Goal: Task Accomplishment & Management: Complete application form

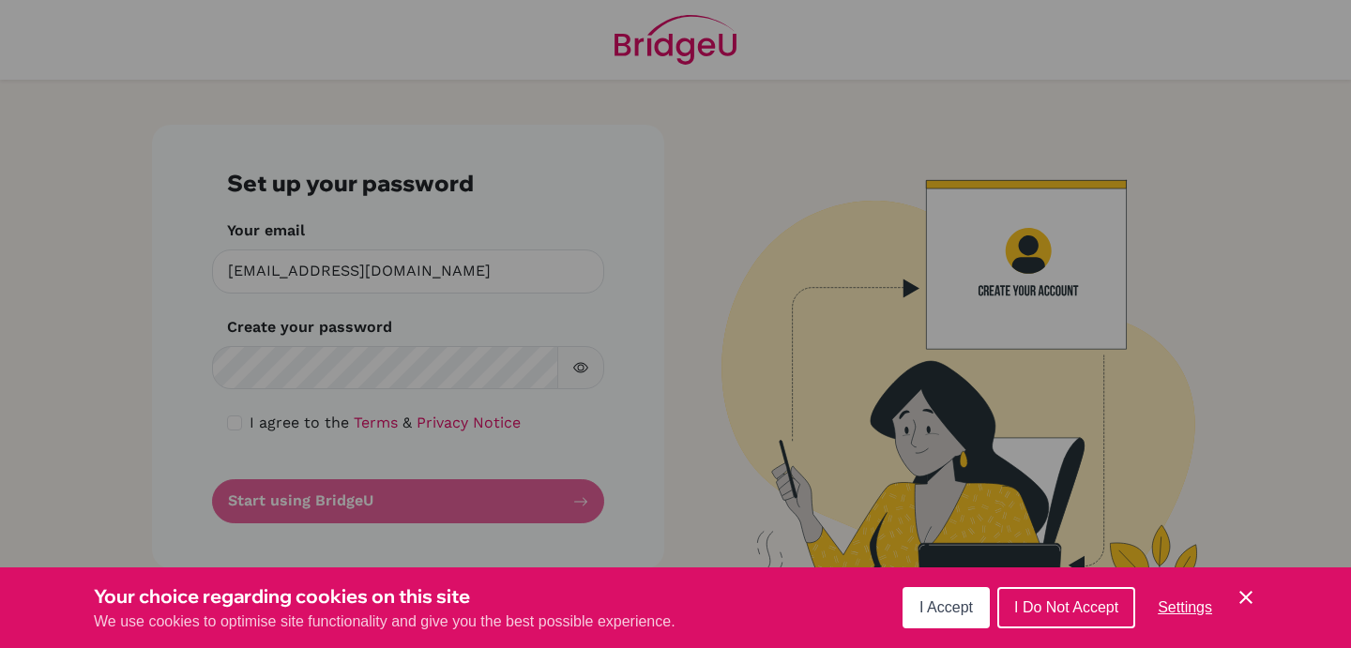
click at [942, 599] on button "I Accept" at bounding box center [945, 607] width 87 height 41
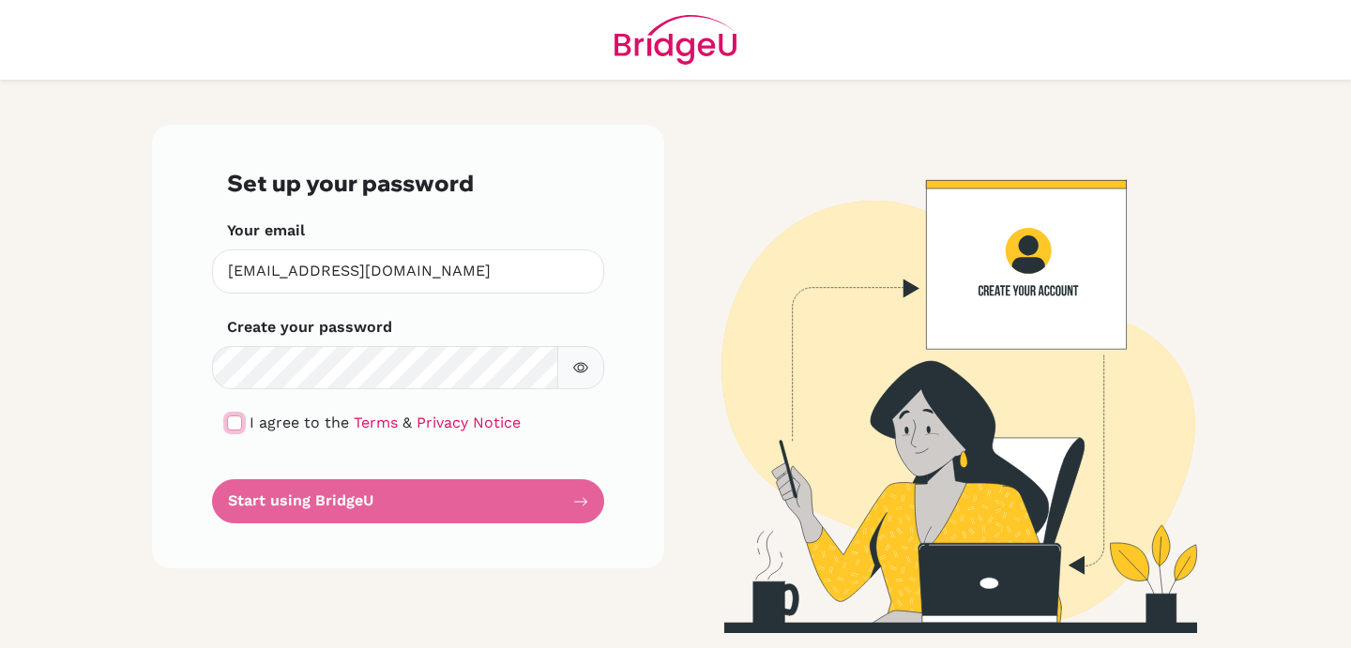
click at [234, 425] on input "checkbox" at bounding box center [234, 423] width 15 height 15
checkbox input "true"
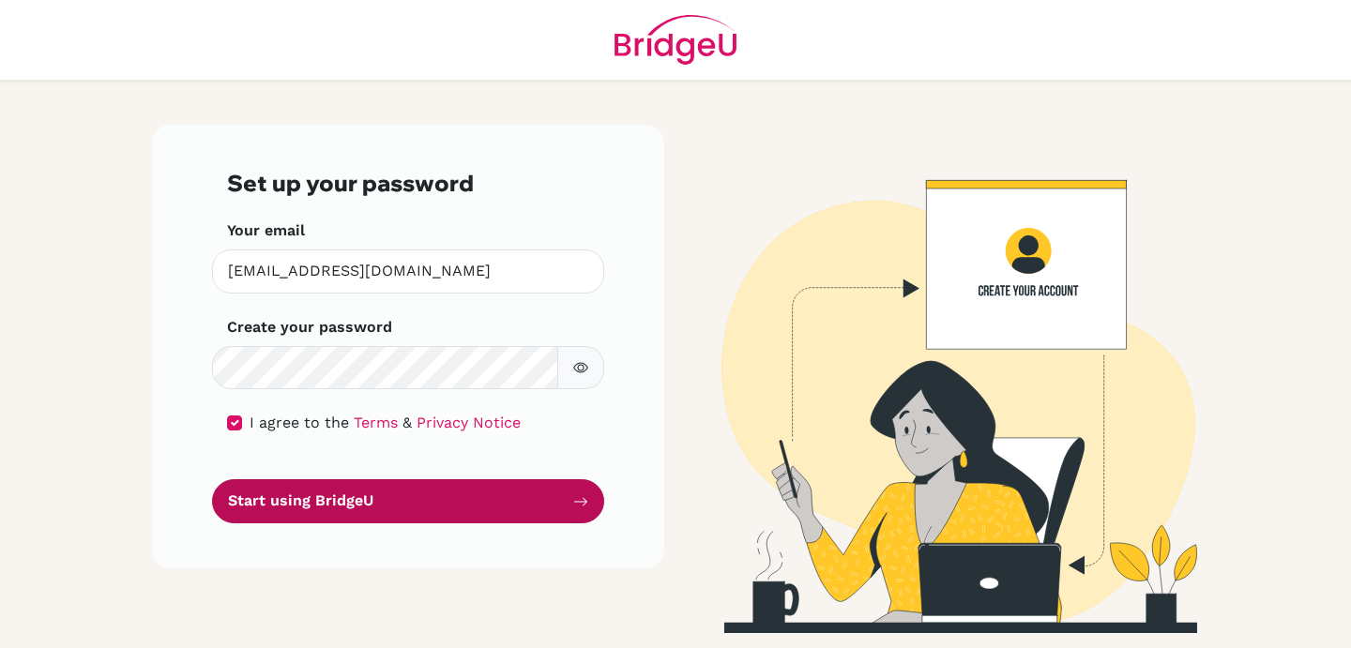
click at [400, 513] on button "Start using BridgeU" at bounding box center [408, 501] width 392 height 44
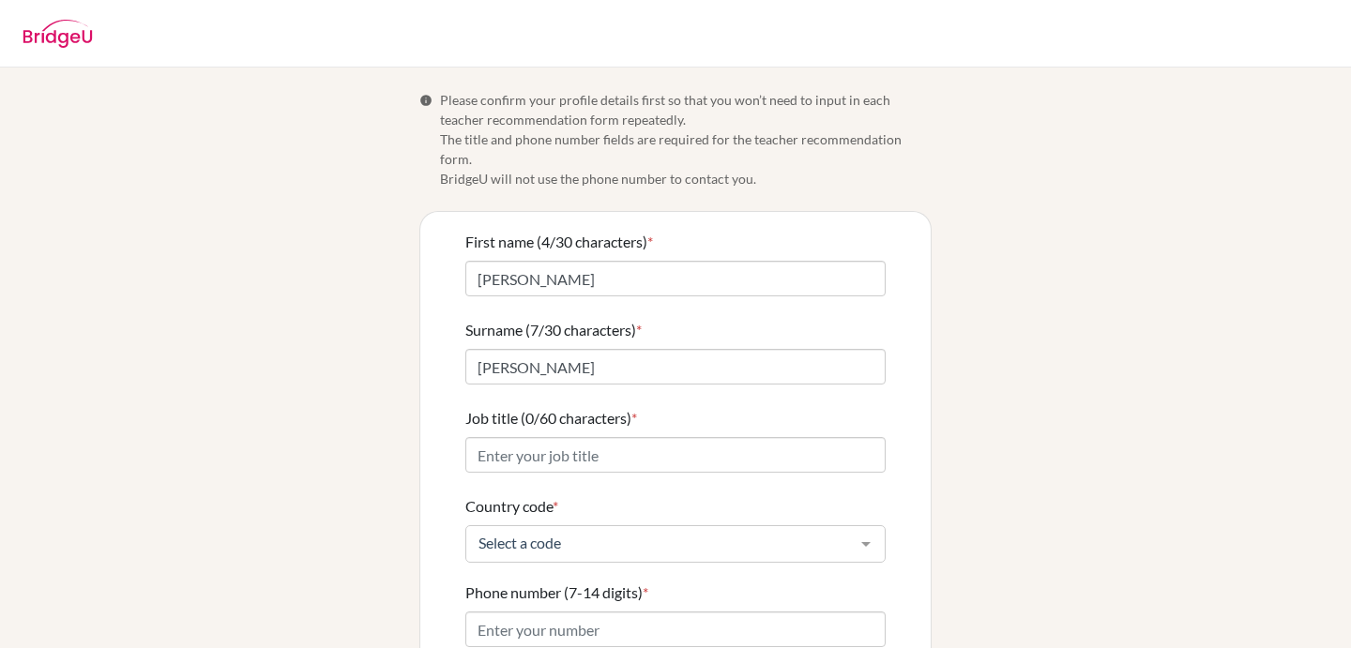
scroll to position [190, 0]
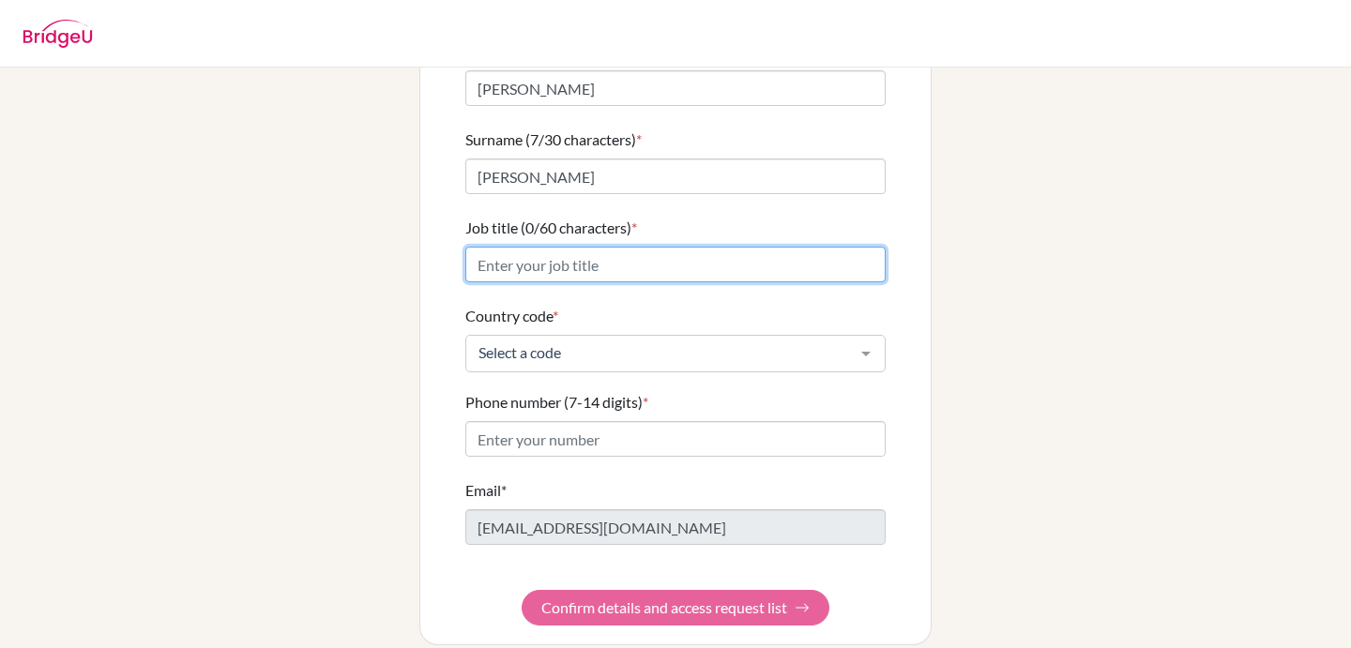
click at [545, 254] on input "Job title (0/60 characters) *" at bounding box center [675, 265] width 420 height 36
type input "Instructor"
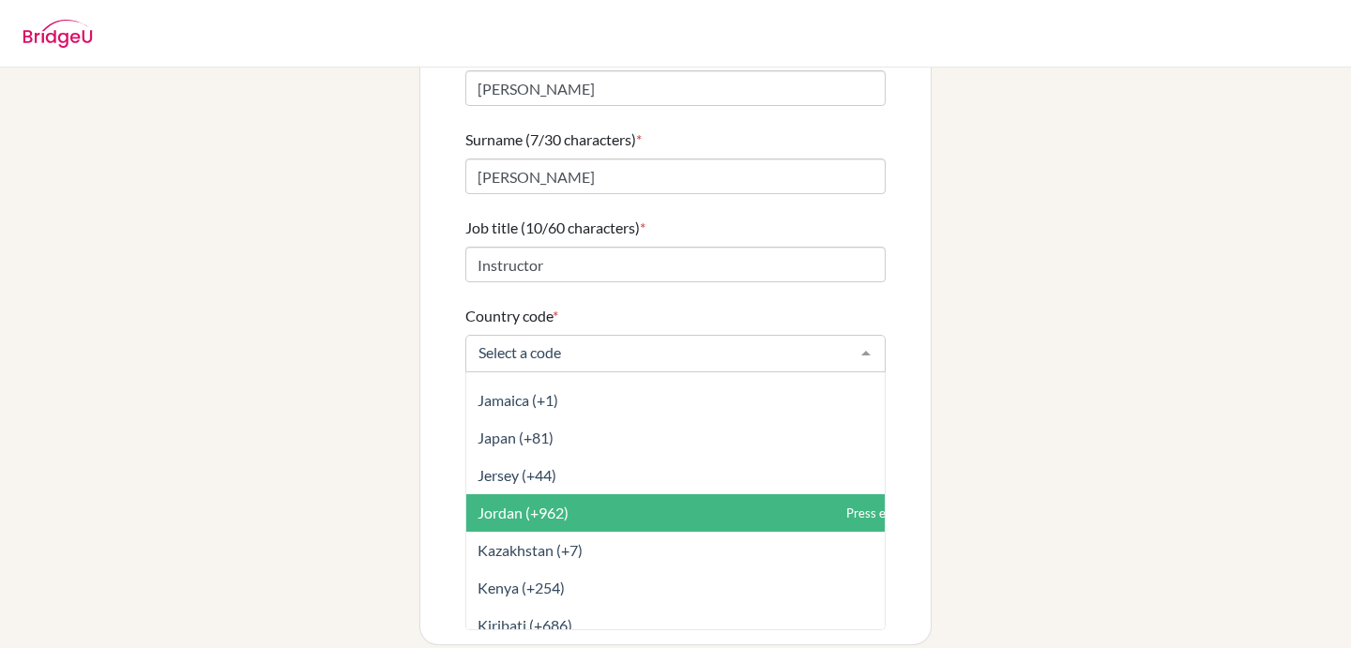
scroll to position [3843, 0]
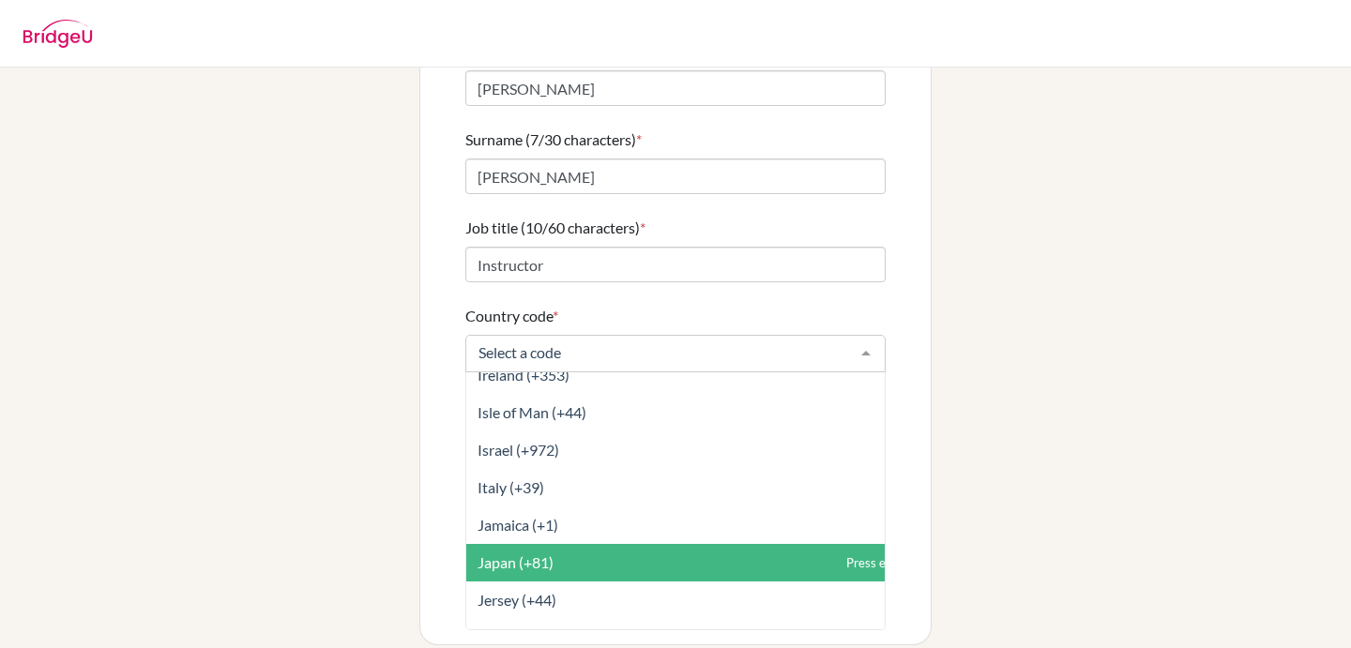
click at [545, 553] on span "Japan (+81)" at bounding box center [515, 562] width 76 height 18
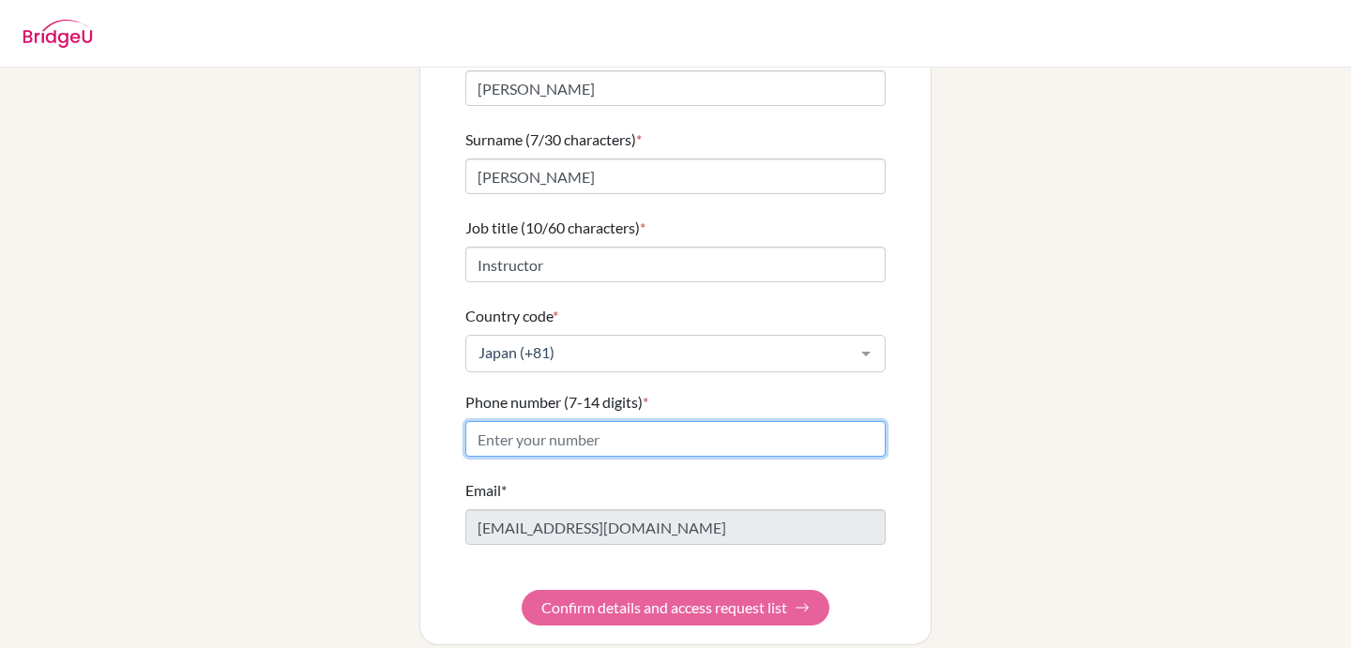
click at [615, 421] on input "Phone number (7-14 digits) *" at bounding box center [675, 439] width 420 height 36
type input "09081834913"
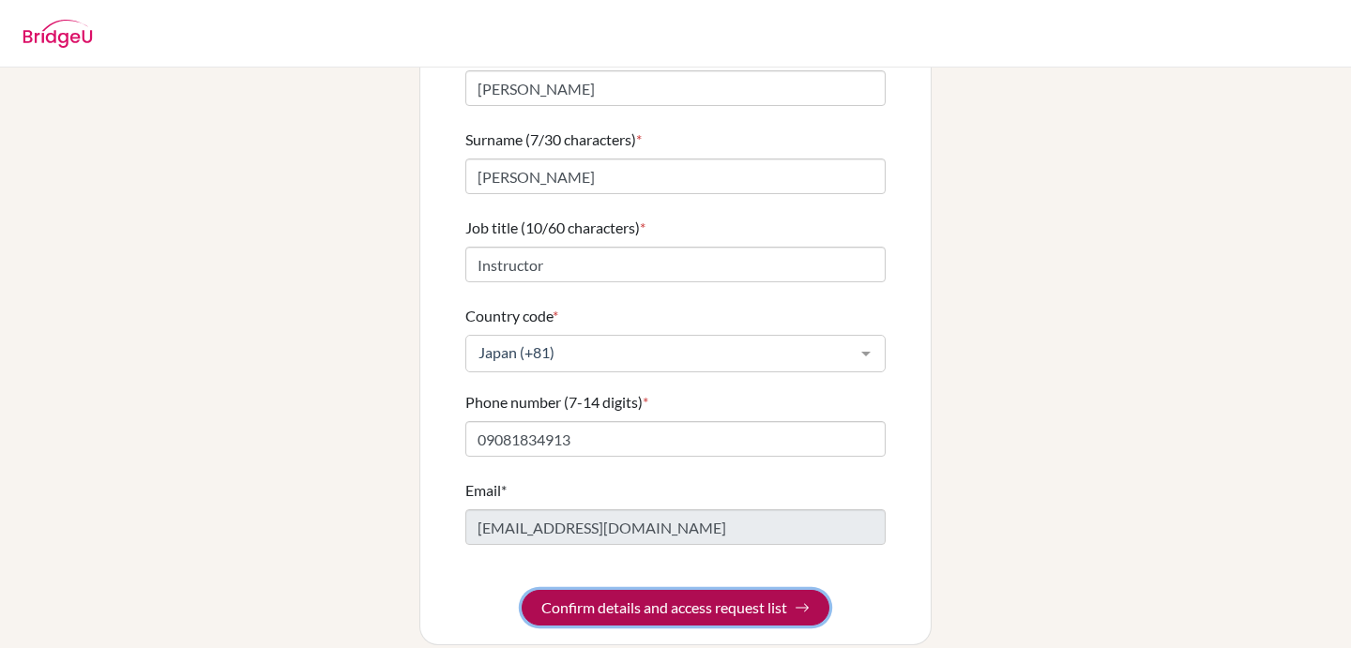
click at [639, 590] on button "Confirm details and access request list" at bounding box center [676, 608] width 308 height 36
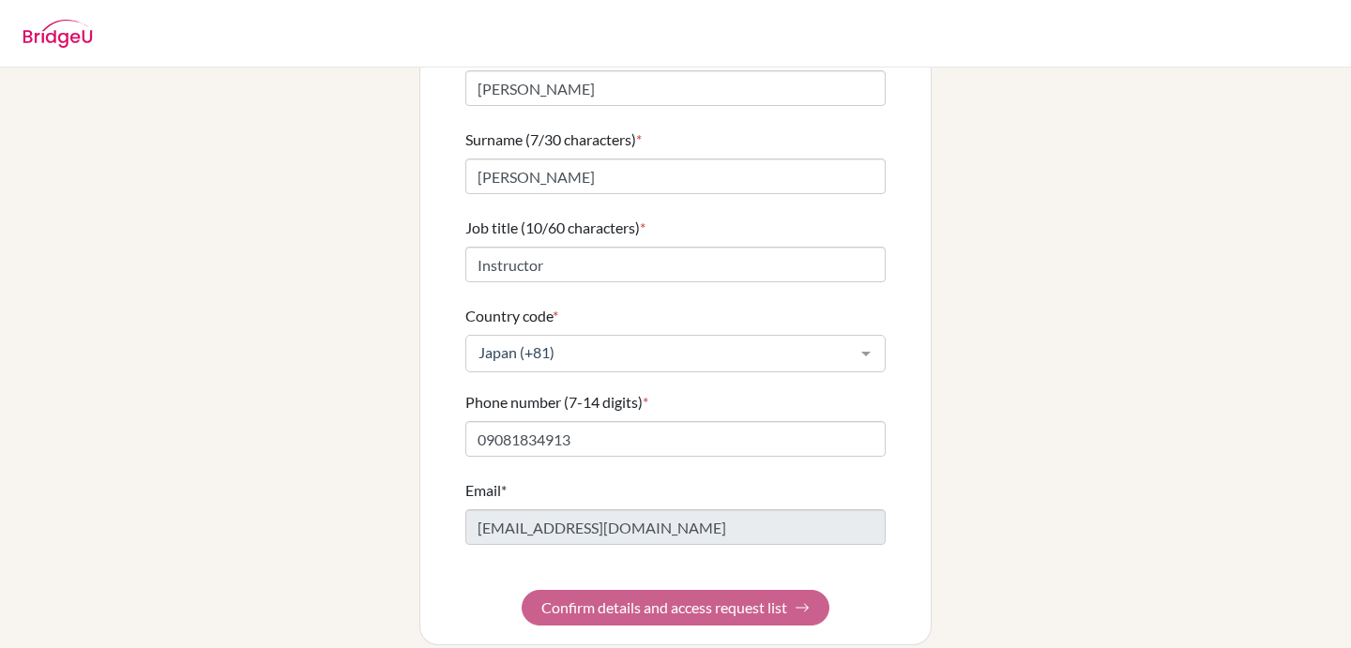
scroll to position [0, 0]
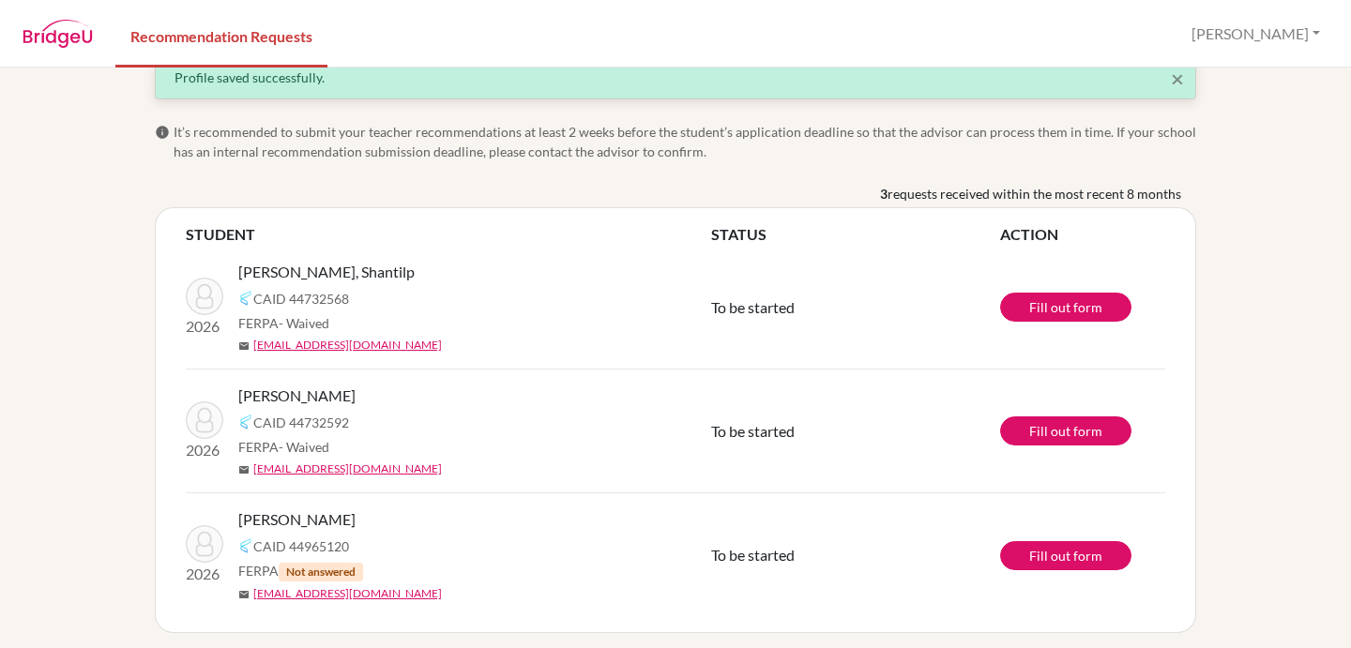
scroll to position [41, 0]
